Goal: Task Accomplishment & Management: Use online tool/utility

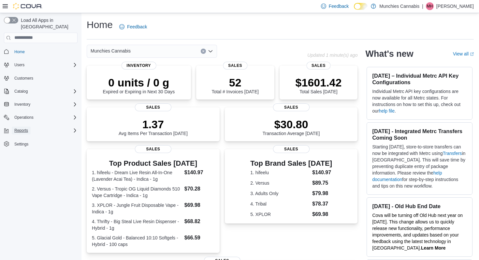
click at [28, 128] on span "Reports" at bounding box center [21, 130] width 14 height 5
click at [19, 155] on span "Reports" at bounding box center [19, 157] width 14 height 5
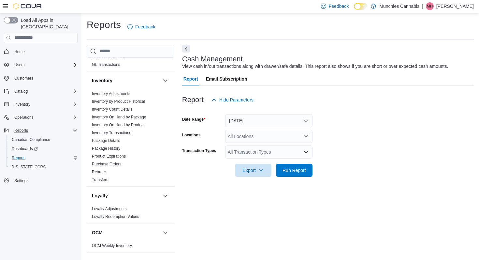
scroll to position [195, 0]
click at [102, 170] on link "Reorder" at bounding box center [99, 171] width 14 height 5
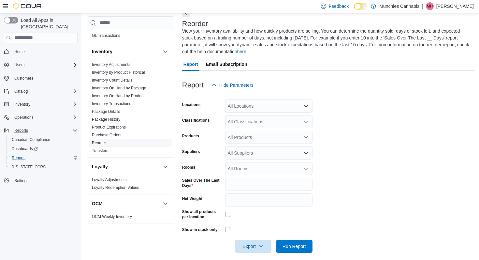
scroll to position [36, 0]
click at [289, 118] on div "All Classifications" at bounding box center [268, 121] width 87 height 13
click at [332, 144] on form "Locations All Locations Classifications All Classifications Products All Produc…" at bounding box center [328, 171] width 292 height 161
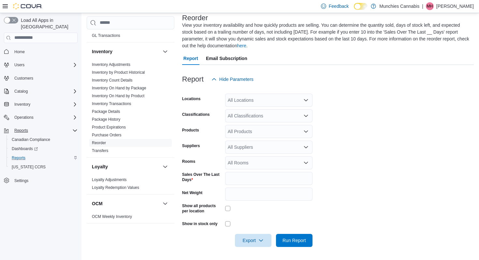
click at [265, 134] on div "All Products" at bounding box center [268, 131] width 87 height 13
click at [275, 116] on div "All Classifications" at bounding box center [268, 115] width 87 height 13
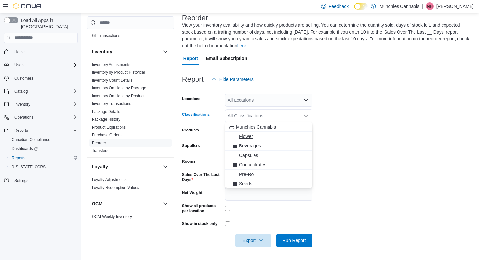
click at [265, 136] on div "Flower" at bounding box center [269, 136] width 80 height 7
click at [262, 136] on div "Beverages" at bounding box center [262, 136] width 67 height 7
click at [262, 136] on div "Capsules" at bounding box center [262, 136] width 67 height 7
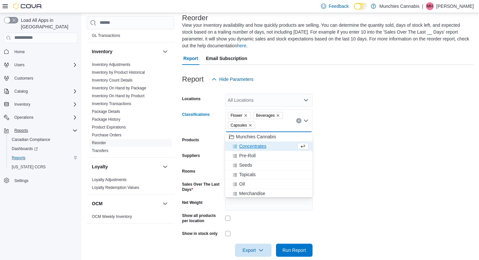
click at [264, 145] on span "Concentrates" at bounding box center [252, 146] width 27 height 7
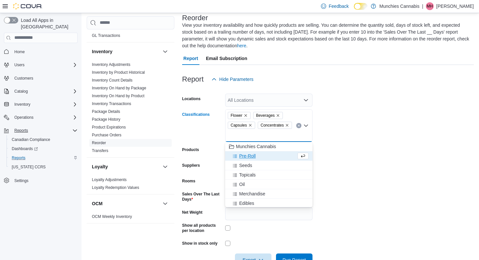
click at [261, 154] on div "Pre-Roll" at bounding box center [262, 156] width 67 height 7
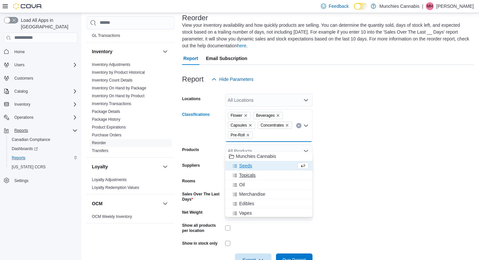
click at [263, 175] on div "Topicals" at bounding box center [269, 175] width 80 height 7
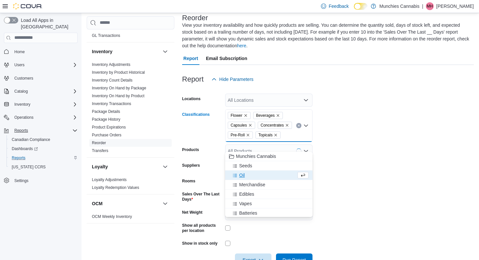
click at [261, 175] on div "Oil" at bounding box center [262, 175] width 67 height 7
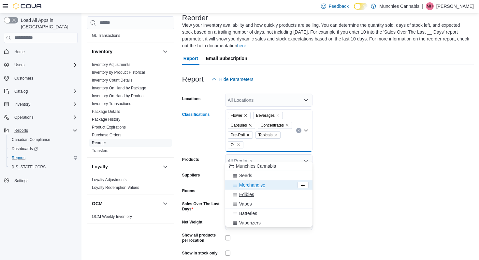
click at [258, 195] on div "Edibles" at bounding box center [269, 194] width 80 height 7
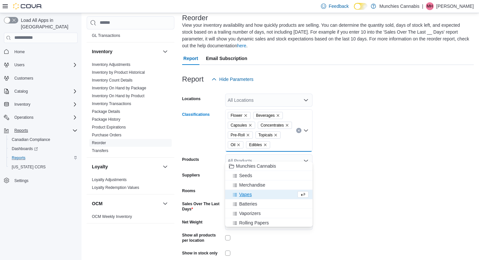
click at [258, 194] on div "Vapes" at bounding box center [262, 194] width 67 height 7
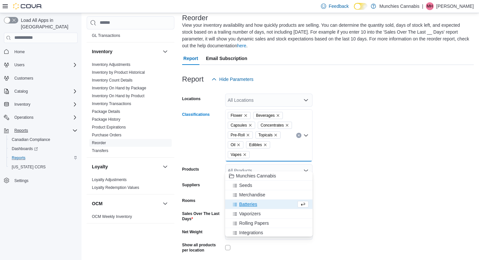
scroll to position [20, 0]
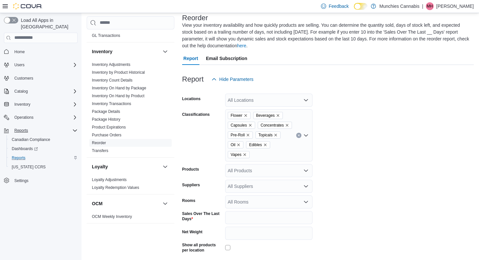
click at [341, 206] on form "Locations All Locations Classifications Flower Beverages Capsules Concentrates …" at bounding box center [328, 186] width 292 height 200
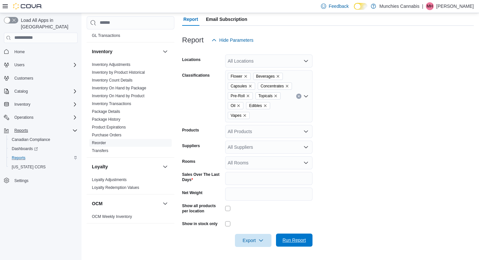
click at [295, 242] on span "Run Report" at bounding box center [294, 240] width 23 height 7
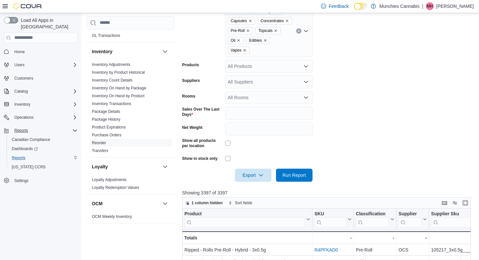
scroll to position [159, 0]
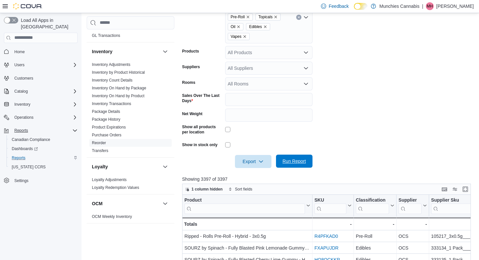
click at [302, 164] on span "Run Report" at bounding box center [294, 161] width 23 height 7
click at [263, 168] on span "Export" at bounding box center [253, 161] width 29 height 13
click at [259, 187] on button "Export to Excel" at bounding box center [253, 184] width 37 height 13
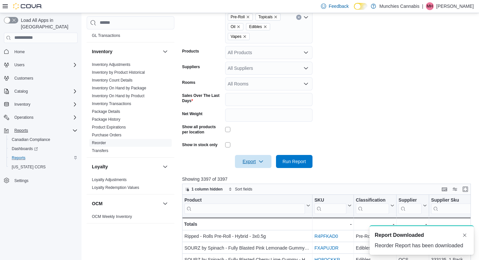
scroll to position [0, 0]
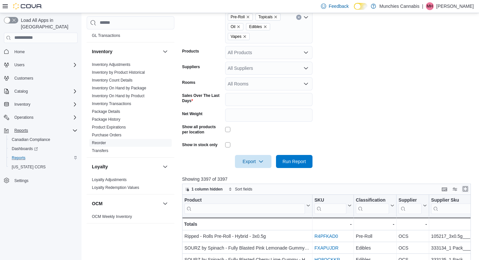
click at [466, 193] on button "Enter fullscreen" at bounding box center [466, 189] width 8 height 8
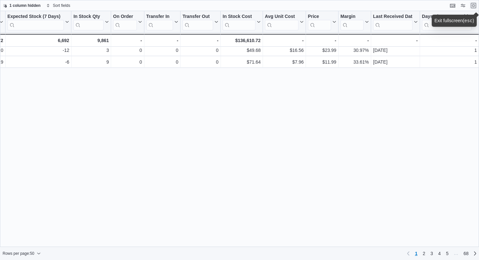
scroll to position [0, 1131]
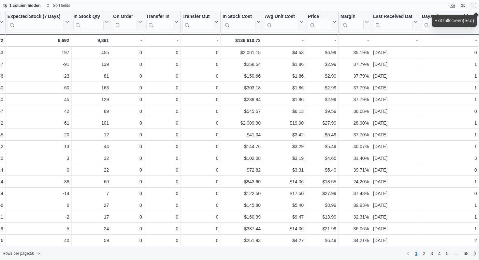
drag, startPoint x: 418, startPoint y: 17, endPoint x: 444, endPoint y: 20, distance: 26.3
click at [444, 20] on body "Feedback Dark Mode Munchies Cannabis | MH [PERSON_NAME] Load All Apps in New Hu…" at bounding box center [239, 130] width 479 height 260
